Goal: Task Accomplishment & Management: Complete application form

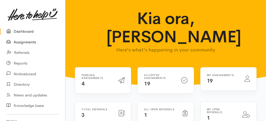
click at [30, 41] on link "Assignments" at bounding box center [32, 42] width 65 height 11
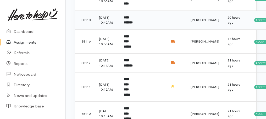
scroll to position [227, 0]
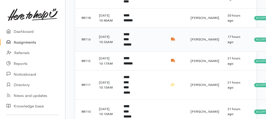
click at [131, 46] on b "**********" at bounding box center [128, 39] width 8 height 14
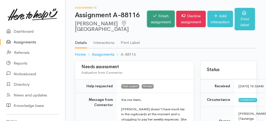
click at [155, 26] on link "Finish assignment" at bounding box center [160, 19] width 27 height 16
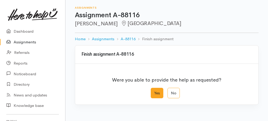
click at [160, 88] on label "Yes" at bounding box center [157, 93] width 13 height 11
click at [154, 88] on input "Yes" at bounding box center [152, 89] width 3 height 3
radio input "true"
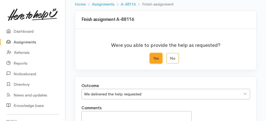
scroll to position [104, 0]
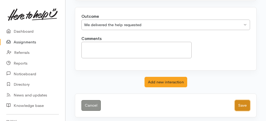
click at [240, 103] on button "Save" at bounding box center [242, 105] width 15 height 11
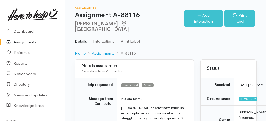
click at [29, 42] on link "Assignments" at bounding box center [32, 42] width 65 height 11
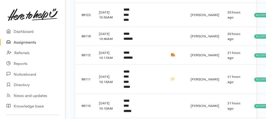
scroll to position [227, 0]
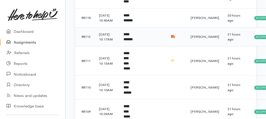
click at [131, 46] on td "**********" at bounding box center [128, 36] width 19 height 19
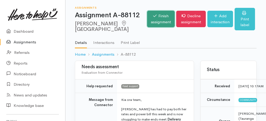
click at [147, 25] on link "Finish assignment" at bounding box center [160, 19] width 27 height 16
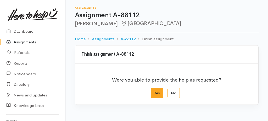
drag, startPoint x: 0, startPoint y: 0, endPoint x: 158, endPoint y: 93, distance: 183.0
click at [158, 93] on label "Yes" at bounding box center [157, 93] width 13 height 11
click at [154, 91] on input "Yes" at bounding box center [152, 89] width 3 height 3
radio input "true"
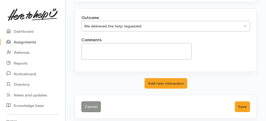
scroll to position [104, 0]
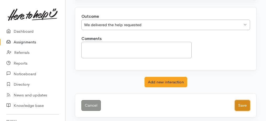
click at [239, 100] on button "Save" at bounding box center [242, 105] width 15 height 11
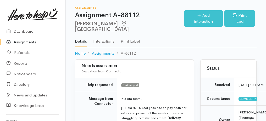
click at [16, 44] on link "Assignments" at bounding box center [32, 42] width 65 height 11
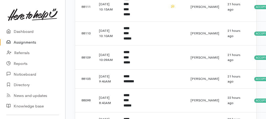
scroll to position [331, 0]
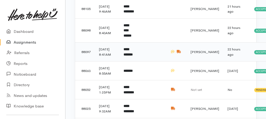
click at [126, 56] on b "**********" at bounding box center [128, 51] width 9 height 9
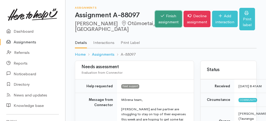
click at [158, 16] on link "Finish assignment" at bounding box center [168, 19] width 27 height 16
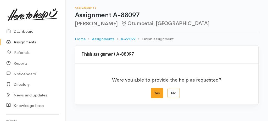
click at [160, 91] on label "Yes" at bounding box center [157, 93] width 13 height 11
click at [154, 91] on input "Yes" at bounding box center [152, 89] width 3 height 3
radio input "true"
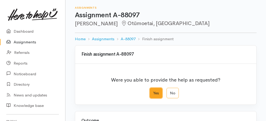
scroll to position [87, 0]
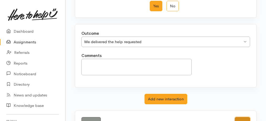
drag, startPoint x: 244, startPoint y: 117, endPoint x: 172, endPoint y: 104, distance: 73.2
click at [244, 117] on button "Save" at bounding box center [242, 122] width 15 height 11
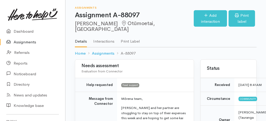
click at [25, 42] on link "Assignments" at bounding box center [32, 42] width 65 height 11
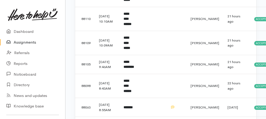
scroll to position [279, 0]
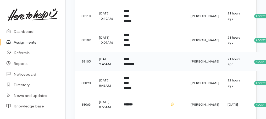
click at [131, 66] on b "**********" at bounding box center [129, 61] width 10 height 9
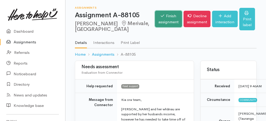
click at [157, 20] on link "Finish assignment" at bounding box center [168, 19] width 27 height 16
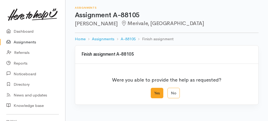
click at [157, 90] on label "Yes" at bounding box center [157, 93] width 13 height 11
click at [154, 90] on input "Yes" at bounding box center [152, 89] width 3 height 3
radio input "true"
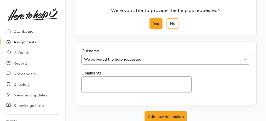
scroll to position [104, 0]
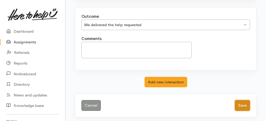
click at [242, 102] on button "Save" at bounding box center [242, 105] width 15 height 11
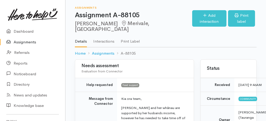
click at [24, 41] on link "Assignments" at bounding box center [32, 42] width 65 height 11
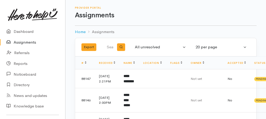
click at [24, 42] on link "Assignments" at bounding box center [32, 42] width 65 height 11
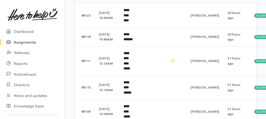
scroll to position [227, 0]
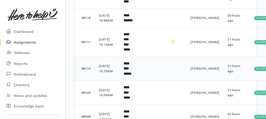
click at [131, 75] on b "**********" at bounding box center [128, 69] width 8 height 14
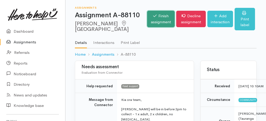
click at [149, 24] on link "Finish assignment" at bounding box center [160, 19] width 27 height 16
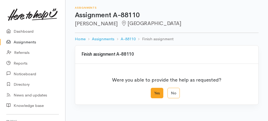
click at [158, 96] on label "Yes" at bounding box center [157, 93] width 13 height 11
click at [154, 91] on input "Yes" at bounding box center [152, 89] width 3 height 3
radio input "true"
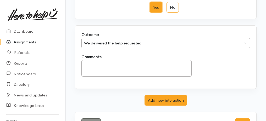
scroll to position [104, 0]
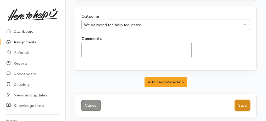
click at [243, 102] on button "Save" at bounding box center [242, 105] width 15 height 11
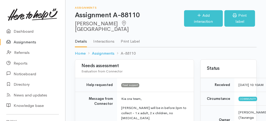
click at [17, 43] on link "Assignments" at bounding box center [32, 42] width 65 height 11
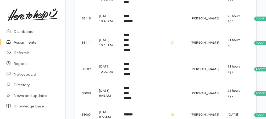
scroll to position [244, 0]
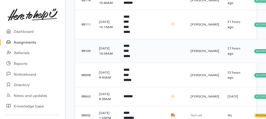
click at [136, 63] on td "**********" at bounding box center [128, 51] width 19 height 24
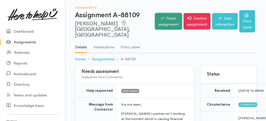
click at [155, 19] on link "Finish assignment" at bounding box center [168, 21] width 27 height 16
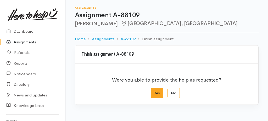
click at [158, 93] on label "Yes" at bounding box center [157, 93] width 13 height 11
click at [154, 91] on input "Yes" at bounding box center [152, 89] width 3 height 3
radio input "true"
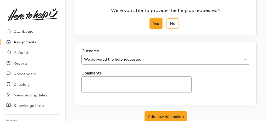
scroll to position [104, 0]
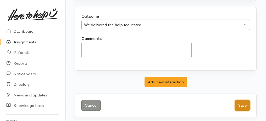
click at [241, 103] on button "Save" at bounding box center [242, 105] width 15 height 11
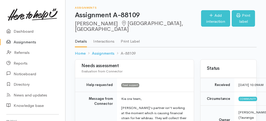
click at [29, 43] on link "Assignments" at bounding box center [32, 42] width 65 height 11
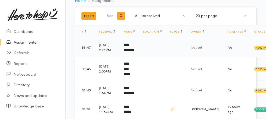
scroll to position [52, 0]
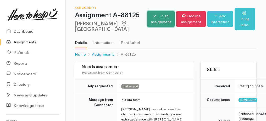
click at [152, 21] on link "Finish assignment" at bounding box center [160, 19] width 27 height 16
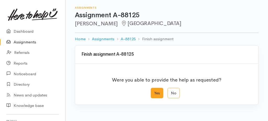
click at [154, 92] on label "Yes" at bounding box center [157, 93] width 13 height 11
click at [154, 91] on input "Yes" at bounding box center [152, 89] width 3 height 3
radio input "true"
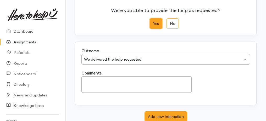
scroll to position [104, 0]
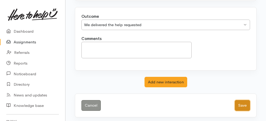
click at [244, 101] on button "Save" at bounding box center [242, 105] width 15 height 11
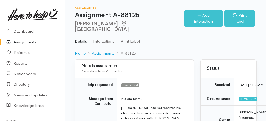
click at [24, 42] on link "Assignments" at bounding box center [32, 42] width 65 height 11
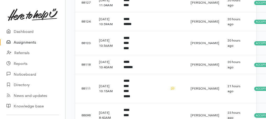
scroll to position [157, 0]
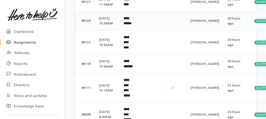
click at [124, 30] on td "**********" at bounding box center [128, 20] width 19 height 19
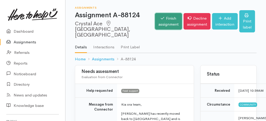
click at [155, 21] on link "Finish assignment" at bounding box center [168, 21] width 27 height 16
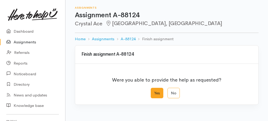
click at [155, 94] on label "Yes" at bounding box center [157, 93] width 13 height 11
click at [154, 91] on input "Yes" at bounding box center [152, 89] width 3 height 3
radio input "true"
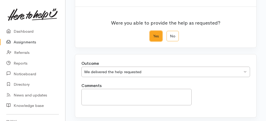
scroll to position [87, 0]
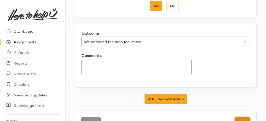
click at [246, 118] on button "Save" at bounding box center [242, 122] width 15 height 11
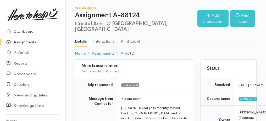
click at [25, 44] on link "Assignments" at bounding box center [32, 42] width 65 height 11
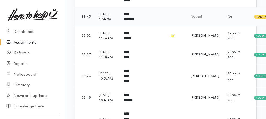
scroll to position [157, 0]
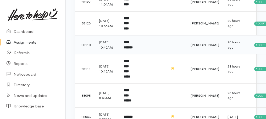
click at [126, 49] on b "**********" at bounding box center [128, 44] width 9 height 9
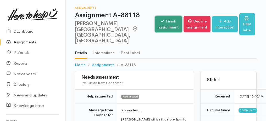
click at [155, 19] on link "Finish assignment" at bounding box center [168, 24] width 27 height 16
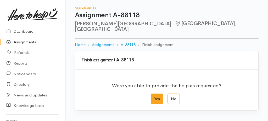
click at [156, 94] on label "Yes" at bounding box center [157, 99] width 13 height 11
click at [154, 94] on input "Yes" at bounding box center [152, 95] width 3 height 3
radio input "true"
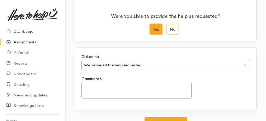
scroll to position [104, 0]
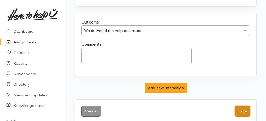
click at [243, 106] on button "Save" at bounding box center [242, 111] width 15 height 11
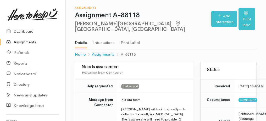
click at [18, 43] on link "Assignments" at bounding box center [32, 42] width 65 height 11
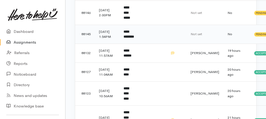
scroll to position [140, 0]
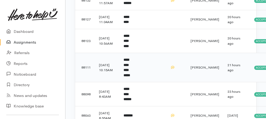
click at [130, 77] on b "**********" at bounding box center [127, 67] width 7 height 19
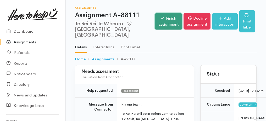
click at [169, 16] on link "Finish assignment" at bounding box center [168, 21] width 27 height 16
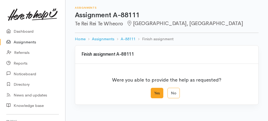
click at [158, 93] on label "Yes" at bounding box center [157, 93] width 13 height 11
click at [154, 91] on input "Yes" at bounding box center [152, 89] width 3 height 3
radio input "true"
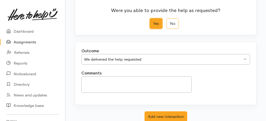
scroll to position [104, 0]
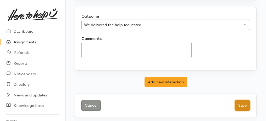
click at [241, 105] on button "Save" at bounding box center [242, 105] width 15 height 11
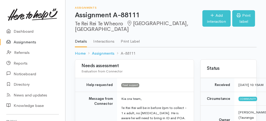
click at [16, 43] on link "Assignments" at bounding box center [32, 42] width 65 height 11
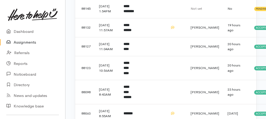
scroll to position [157, 0]
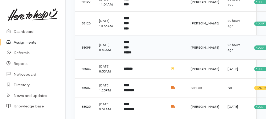
click at [131, 54] on b "**********" at bounding box center [128, 47] width 8 height 14
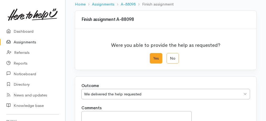
scroll to position [104, 0]
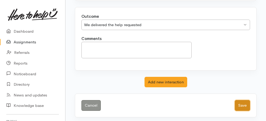
click at [244, 102] on button "Save" at bounding box center [242, 105] width 15 height 11
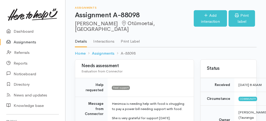
click at [26, 42] on link "Assignments" at bounding box center [32, 42] width 65 height 11
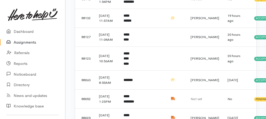
scroll to position [174, 0]
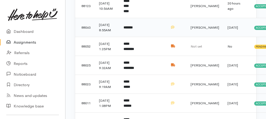
click at [133, 29] on b "*******" at bounding box center [128, 27] width 9 height 3
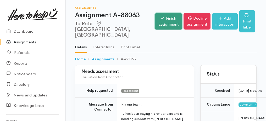
click at [155, 16] on link "Finish assignment" at bounding box center [168, 21] width 27 height 16
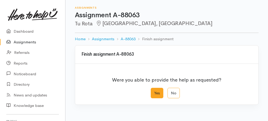
click at [158, 95] on label "Yes" at bounding box center [157, 93] width 13 height 11
click at [154, 91] on input "Yes" at bounding box center [152, 89] width 3 height 3
radio input "true"
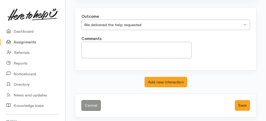
scroll to position [104, 0]
click at [245, 102] on button "Save" at bounding box center [242, 105] width 15 height 11
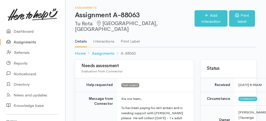
click at [32, 45] on link "Assignments" at bounding box center [32, 42] width 65 height 11
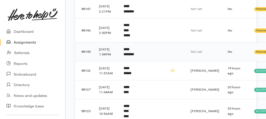
scroll to position [122, 0]
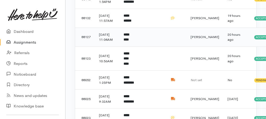
click at [129, 41] on b "*********" at bounding box center [126, 37] width 5 height 9
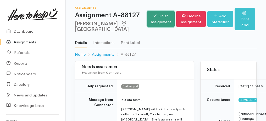
click at [147, 21] on link "Finish assignment" at bounding box center [160, 19] width 27 height 16
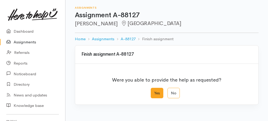
click at [155, 92] on label "Yes" at bounding box center [157, 93] width 13 height 11
click at [154, 91] on input "Yes" at bounding box center [152, 89] width 3 height 3
radio input "true"
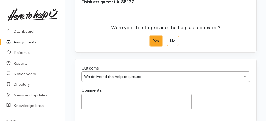
scroll to position [104, 0]
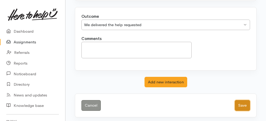
click at [240, 105] on button "Save" at bounding box center [242, 105] width 15 height 11
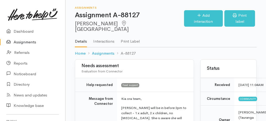
click at [29, 41] on link "Assignments" at bounding box center [32, 42] width 65 height 11
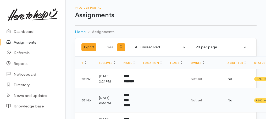
scroll to position [52, 0]
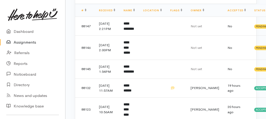
click at [18, 42] on link "Assignments" at bounding box center [32, 42] width 65 height 11
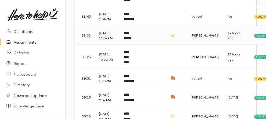
click at [124, 45] on td "**********" at bounding box center [128, 35] width 19 height 19
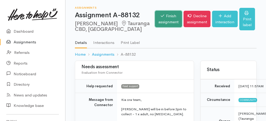
click at [161, 17] on icon at bounding box center [162, 16] width 3 height 4
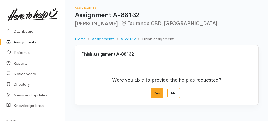
click at [155, 92] on label "Yes" at bounding box center [157, 93] width 13 height 11
click at [154, 91] on input "Yes" at bounding box center [152, 89] width 3 height 3
radio input "true"
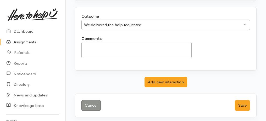
scroll to position [104, 0]
click at [241, 105] on button "Save" at bounding box center [242, 105] width 15 height 11
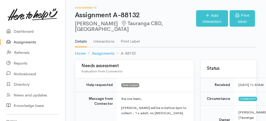
click at [21, 40] on link "Assignments" at bounding box center [32, 42] width 65 height 11
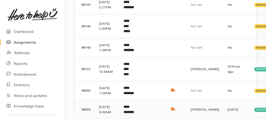
scroll to position [105, 0]
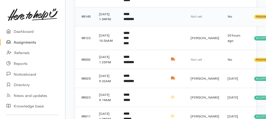
click at [131, 21] on b "**********" at bounding box center [129, 16] width 10 height 9
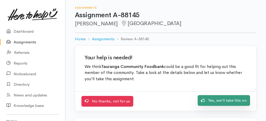
click at [222, 99] on link "Yes, we'll take this on" at bounding box center [224, 100] width 52 height 11
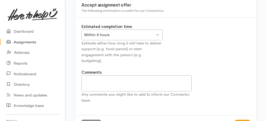
scroll to position [65, 0]
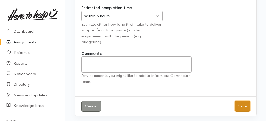
click at [243, 105] on button "Save" at bounding box center [242, 106] width 15 height 11
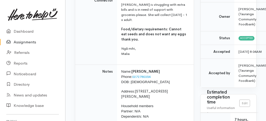
scroll to position [52, 0]
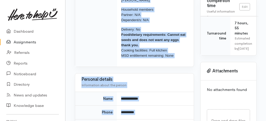
drag, startPoint x: 84, startPoint y: 40, endPoint x: 139, endPoint y: 119, distance: 96.9
click at [139, 119] on div "Needs assessment Evaluation from Connector Help requested Food support Message …" at bounding box center [134, 114] width 125 height 511
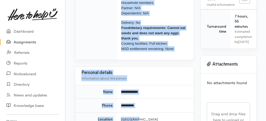
copy div "**********"
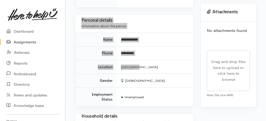
scroll to position [313, 0]
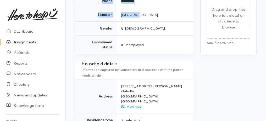
click at [34, 44] on link "Assignments" at bounding box center [32, 42] width 65 height 11
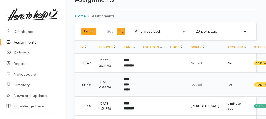
scroll to position [35, 0]
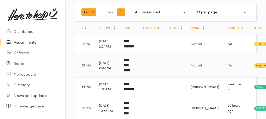
click at [129, 72] on b "**********" at bounding box center [127, 65] width 7 height 14
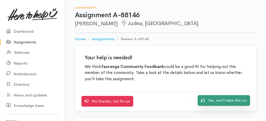
click at [207, 102] on link "Yes, we'll take this on" at bounding box center [224, 100] width 52 height 11
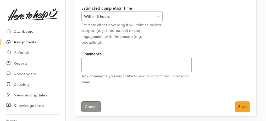
scroll to position [65, 0]
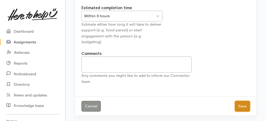
click at [242, 103] on button "Save" at bounding box center [242, 106] width 15 height 11
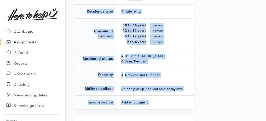
scroll to position [519, 0]
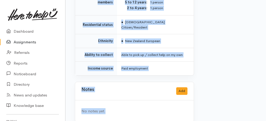
drag, startPoint x: 82, startPoint y: 36, endPoint x: 162, endPoint y: 129, distance: 122.9
copy div "**********"
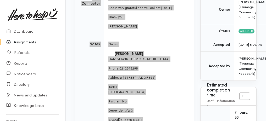
scroll to position [82, 0]
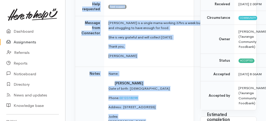
click at [126, 59] on p "Rachel" at bounding box center [173, 55] width 131 height 5
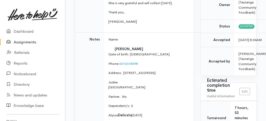
scroll to position [117, 0]
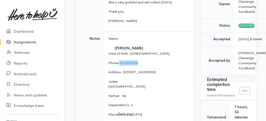
drag, startPoint x: 118, startPoint y: 69, endPoint x: 147, endPoint y: 66, distance: 28.4
click at [147, 66] on p "Phone:  0212318298" at bounding box center [173, 62] width 131 height 5
copy link "0212318298"
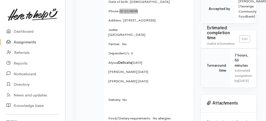
scroll to position [170, 0]
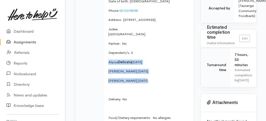
drag, startPoint x: 107, startPoint y: 67, endPoint x: 144, endPoint y: 86, distance: 42.0
click at [144, 86] on td "Name: Joanne Delicata Date of birth: 3/7/1983 Phone:  0212318298 Address:  20A …" at bounding box center [175, 64] width 142 height 168
copy td "Alyssa Delicata 28/8/11 Brayden Whiu 11/10/15 Malena Whiu 30/6/21"
click at [32, 42] on link "Assignments" at bounding box center [32, 42] width 65 height 11
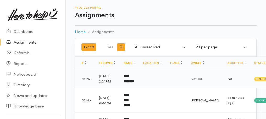
click at [131, 77] on b "**********" at bounding box center [129, 78] width 10 height 9
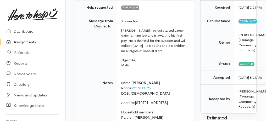
scroll to position [35, 0]
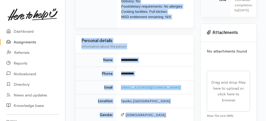
drag, startPoint x: 88, startPoint y: 57, endPoint x: 154, endPoint y: 122, distance: 92.7
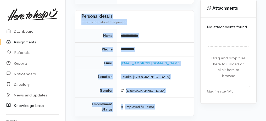
copy div "**********"
click at [31, 43] on link "Assignments" at bounding box center [32, 42] width 65 height 11
